Goal: Transaction & Acquisition: Purchase product/service

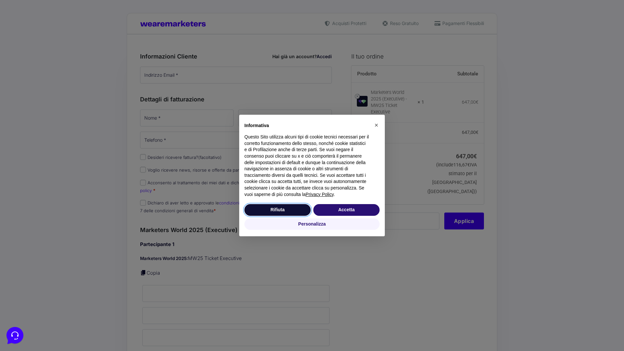
click at [278, 210] on button "Rifiuta" at bounding box center [277, 210] width 66 height 12
